Goal: Share content

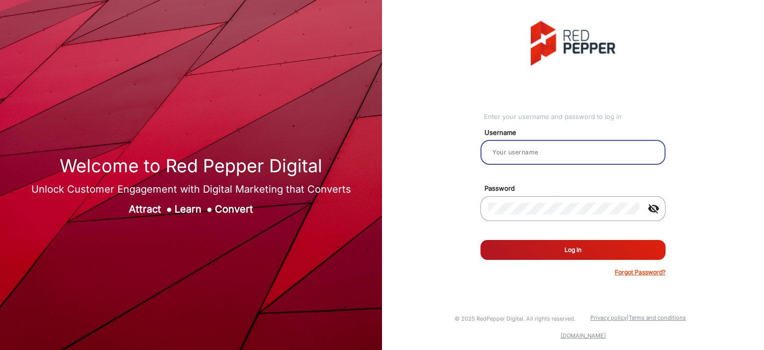
click at [507, 156] on input "email" at bounding box center [572, 152] width 169 height 12
type input "Balaji"
click at [533, 245] on button "Log In" at bounding box center [572, 250] width 185 height 20
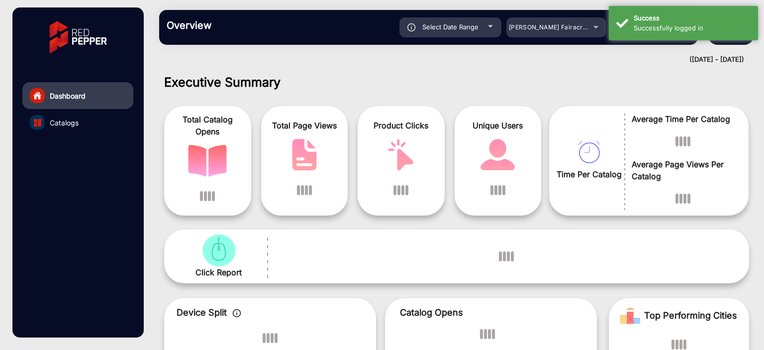
scroll to position [7, 0]
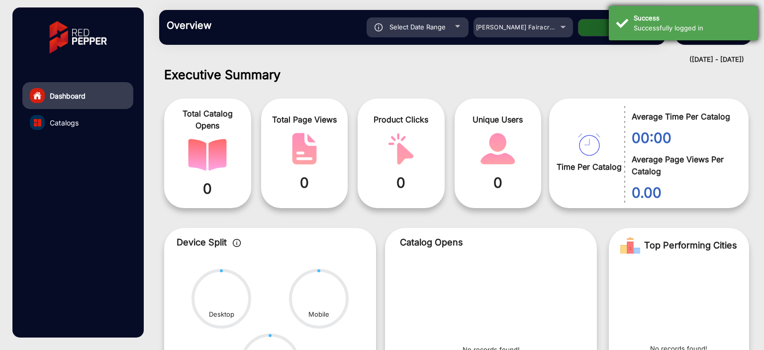
click at [713, 25] on div "Successfully logged in" at bounding box center [691, 28] width 117 height 10
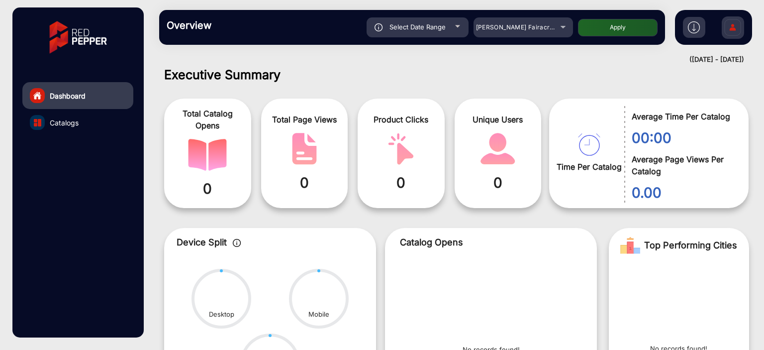
click at [689, 31] on img at bounding box center [694, 27] width 12 height 12
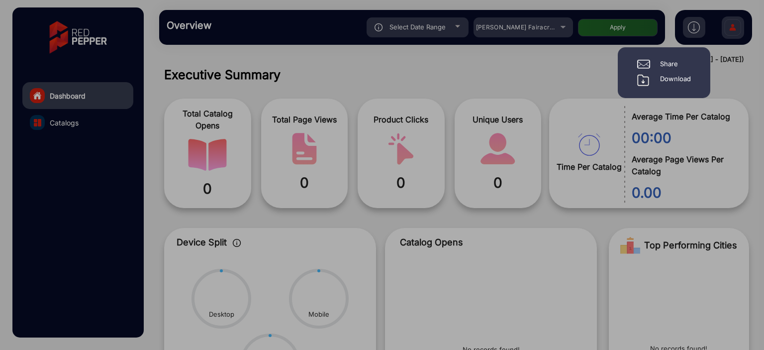
click at [666, 65] on div "Share" at bounding box center [669, 64] width 18 height 10
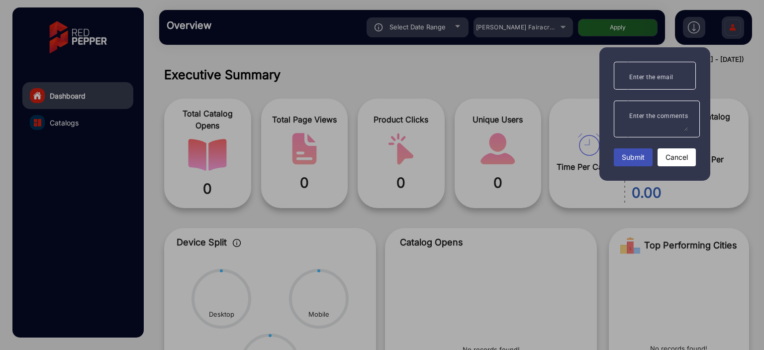
click at [650, 118] on mat-label "Enter the comments" at bounding box center [658, 115] width 59 height 7
click at [650, 118] on textarea "Enter the comments" at bounding box center [654, 119] width 66 height 24
click at [656, 79] on mat-label "Enter the email" at bounding box center [651, 77] width 44 height 7
click at [656, 79] on input "Enter the email" at bounding box center [654, 76] width 66 height 12
click at [696, 23] on div at bounding box center [382, 175] width 764 height 350
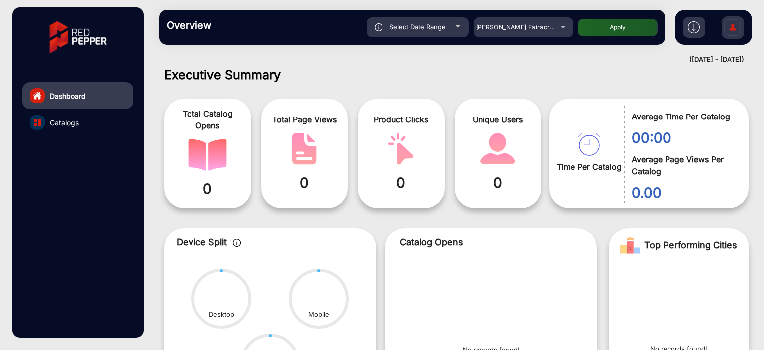
click at [696, 23] on img at bounding box center [694, 27] width 12 height 12
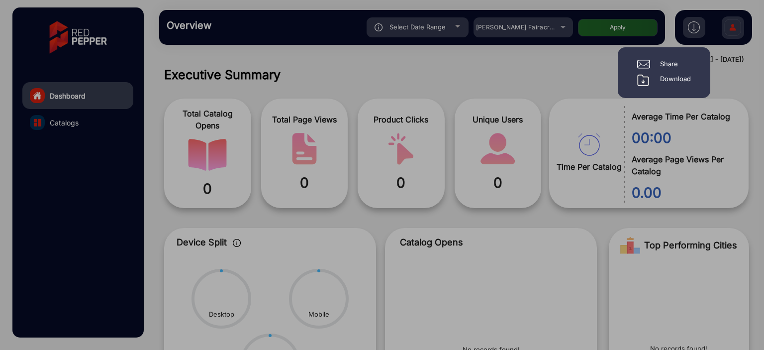
click at [671, 75] on div "Download" at bounding box center [675, 80] width 31 height 12
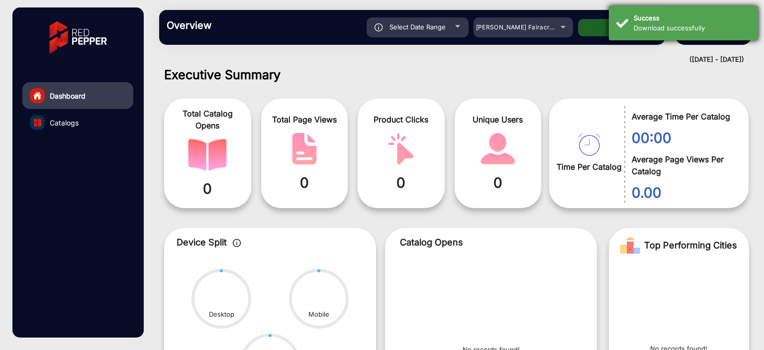
click at [652, 14] on div "Success" at bounding box center [691, 18] width 117 height 10
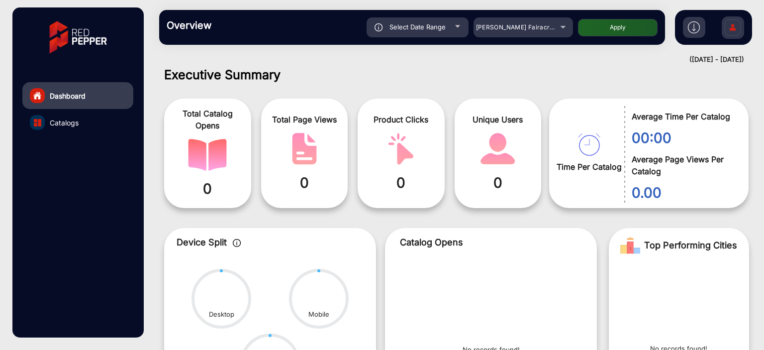
click at [191, 28] on h3 "Overview" at bounding box center [236, 25] width 139 height 12
